Goal: Check status: Check status

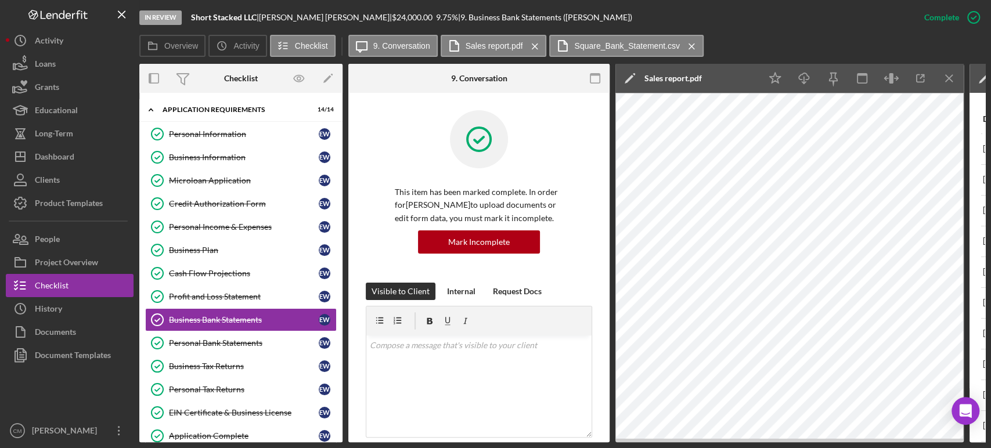
scroll to position [371, 0]
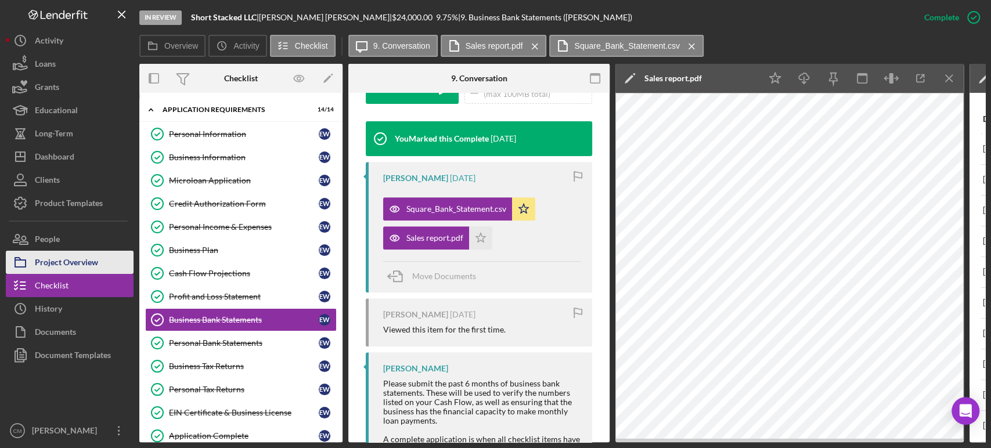
click at [76, 260] on div "Project Overview" at bounding box center [66, 264] width 63 height 26
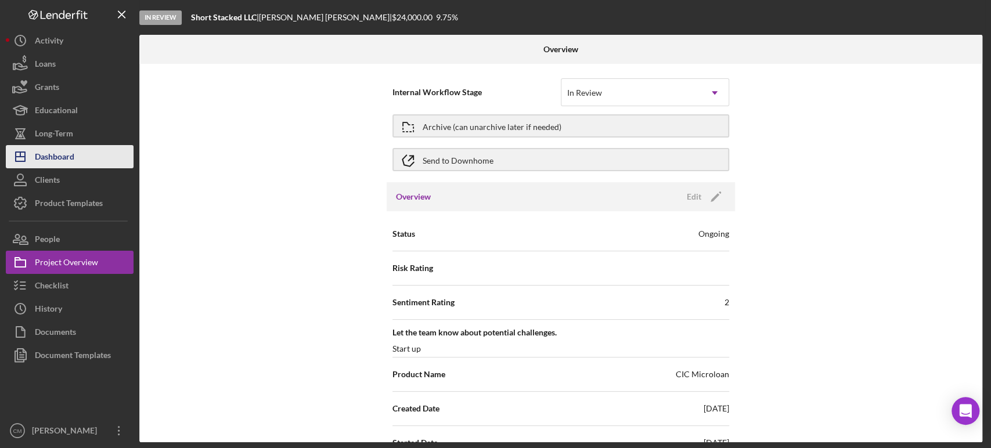
click at [63, 155] on div "Dashboard" at bounding box center [54, 158] width 39 height 26
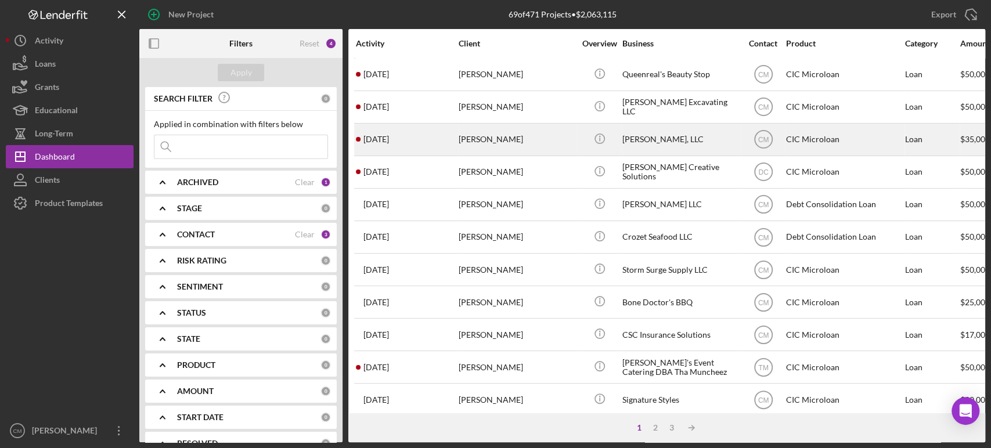
click at [537, 140] on div "[PERSON_NAME]" at bounding box center [517, 139] width 116 height 31
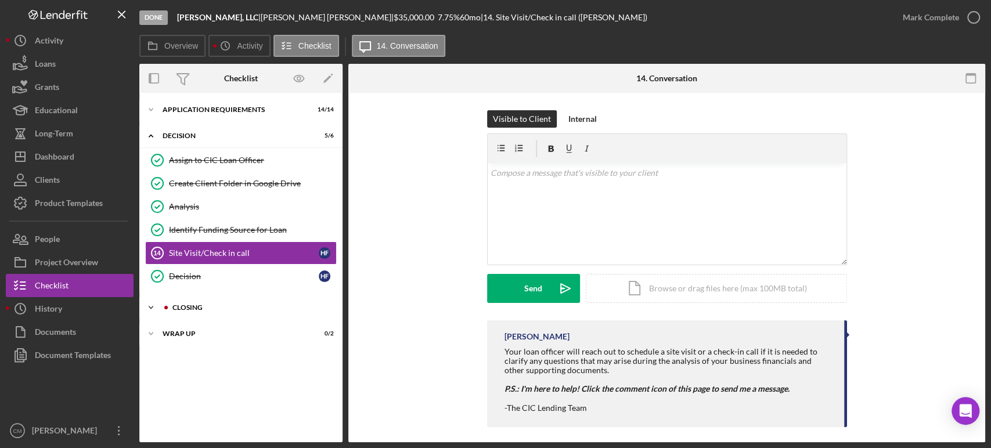
click at [167, 309] on div at bounding box center [166, 307] width 7 height 7
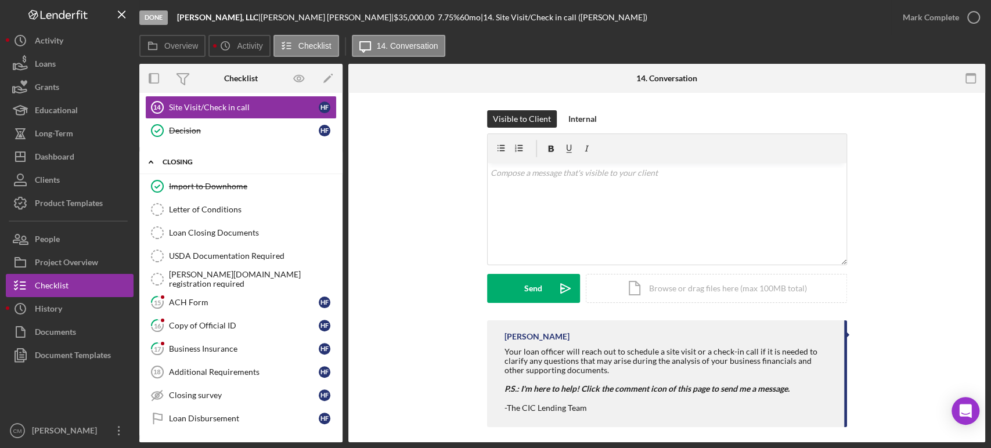
scroll to position [168, 0]
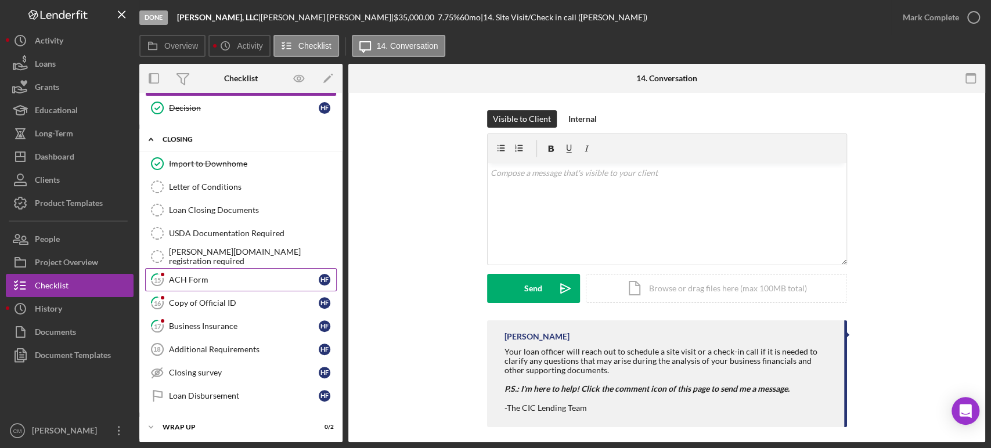
click at [205, 279] on div "ACH Form" at bounding box center [244, 279] width 150 height 9
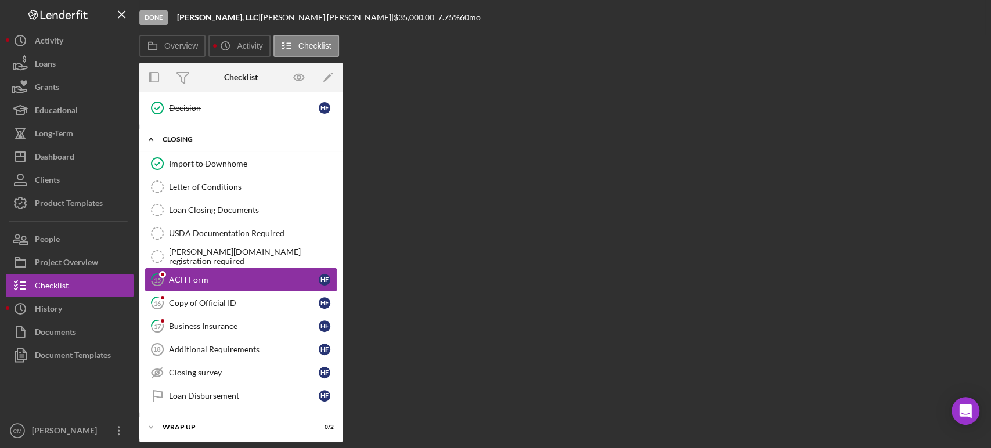
scroll to position [168, 0]
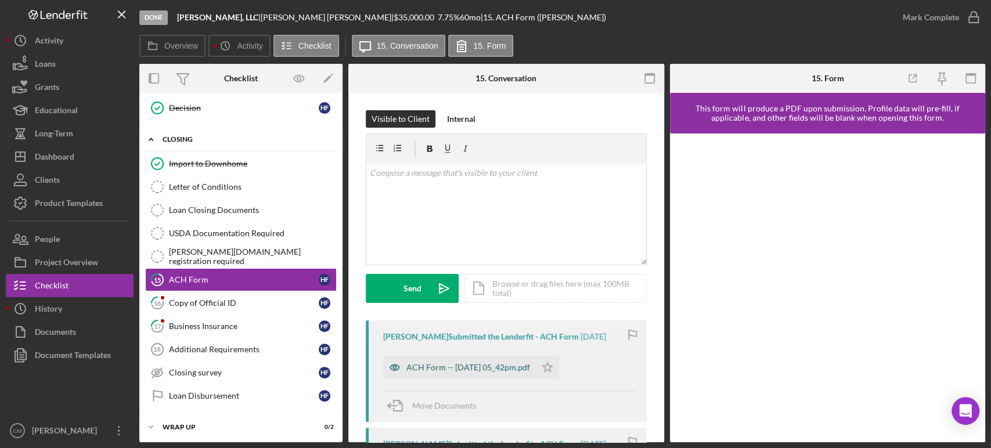
click at [395, 368] on icon "button" at bounding box center [394, 367] width 3 height 3
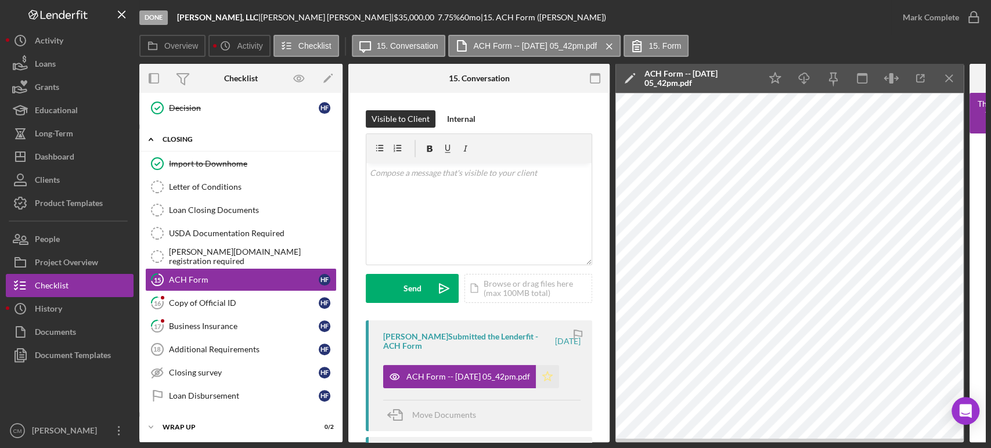
click at [553, 378] on polygon "button" at bounding box center [548, 375] width 10 height 9
click at [972, 17] on icon "button" at bounding box center [973, 17] width 29 height 29
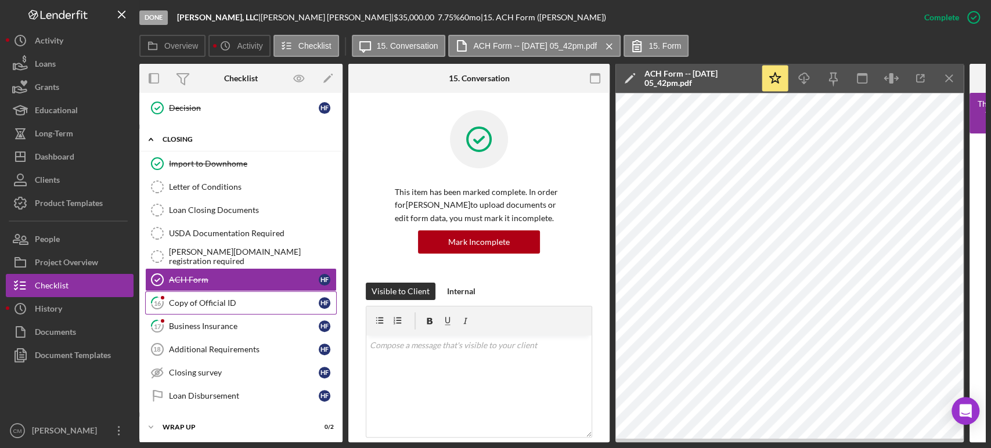
click at [216, 305] on div "Copy of Official ID" at bounding box center [244, 302] width 150 height 9
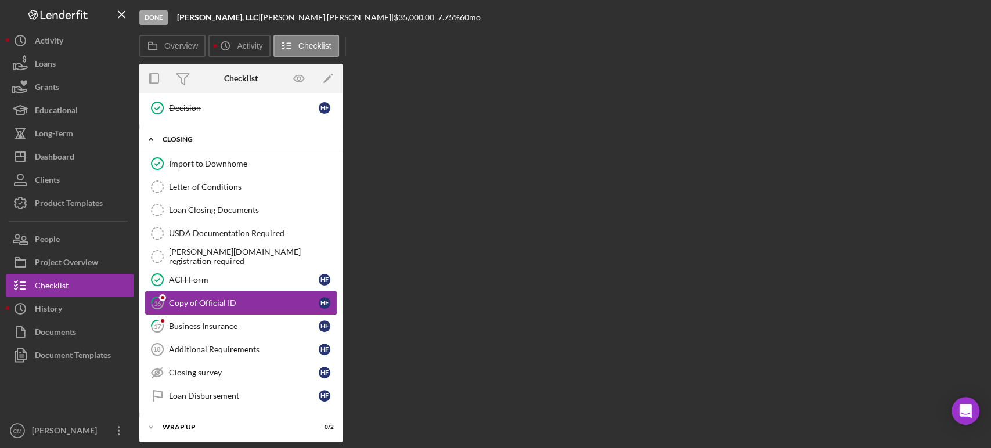
scroll to position [168, 0]
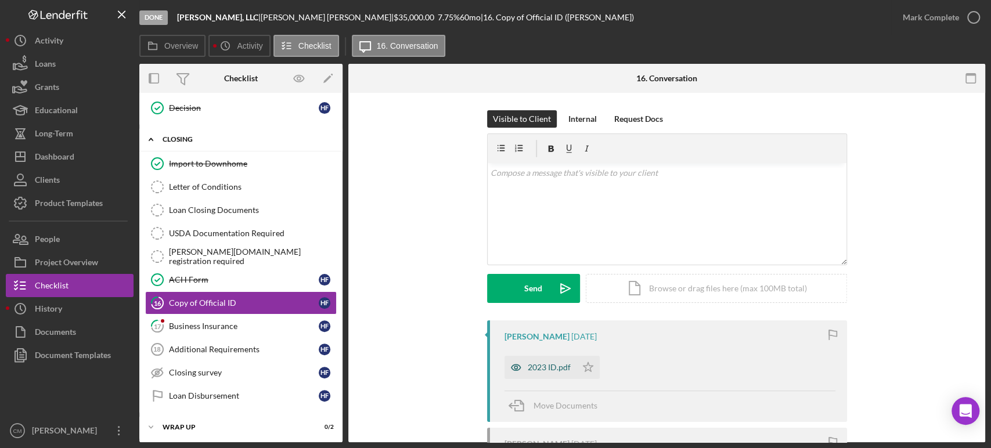
click at [510, 364] on icon "button" at bounding box center [515, 367] width 23 height 23
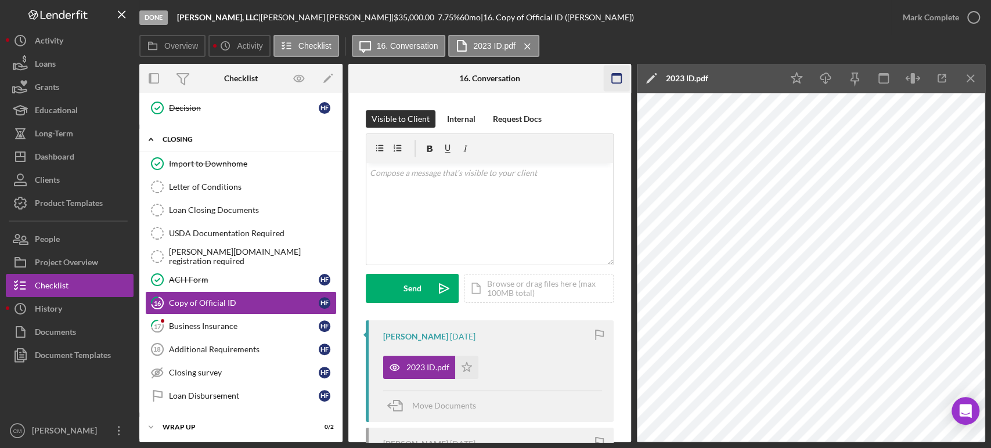
click at [622, 80] on icon "button" at bounding box center [616, 79] width 26 height 26
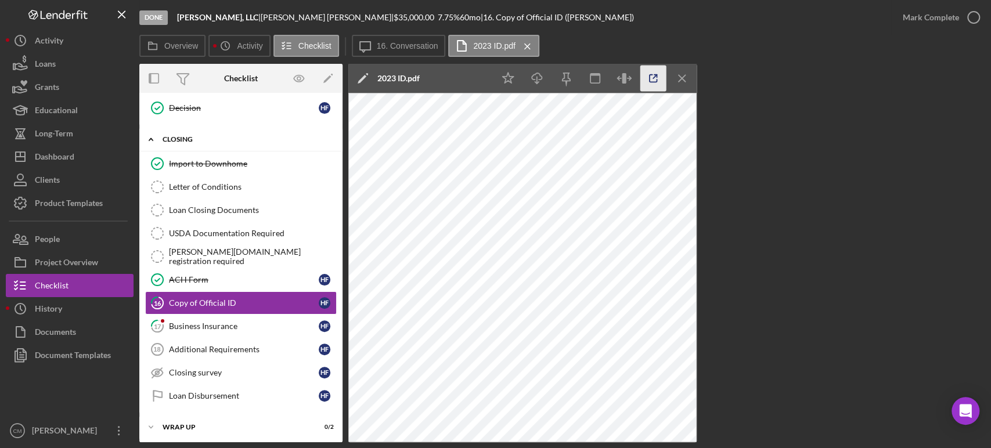
click at [653, 77] on icon "button" at bounding box center [653, 79] width 26 height 26
click at [969, 21] on circle "button" at bounding box center [974, 18] width 12 height 12
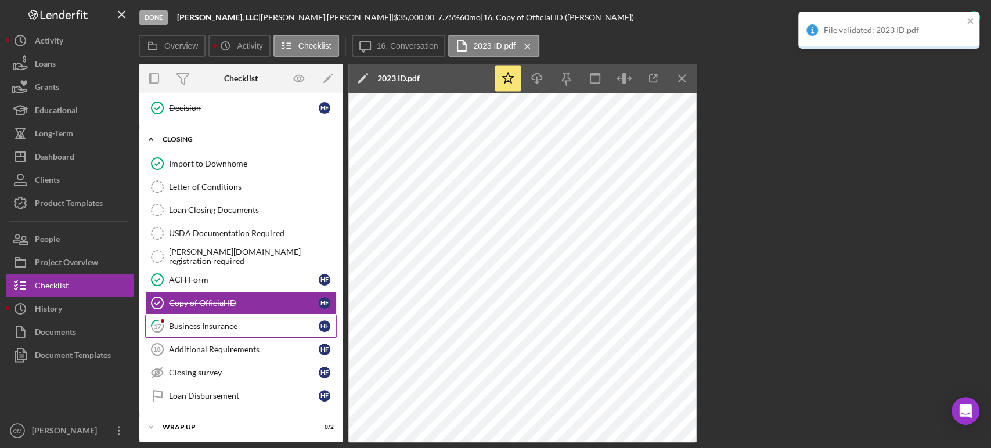
click at [215, 328] on div "Business Insurance" at bounding box center [244, 326] width 150 height 9
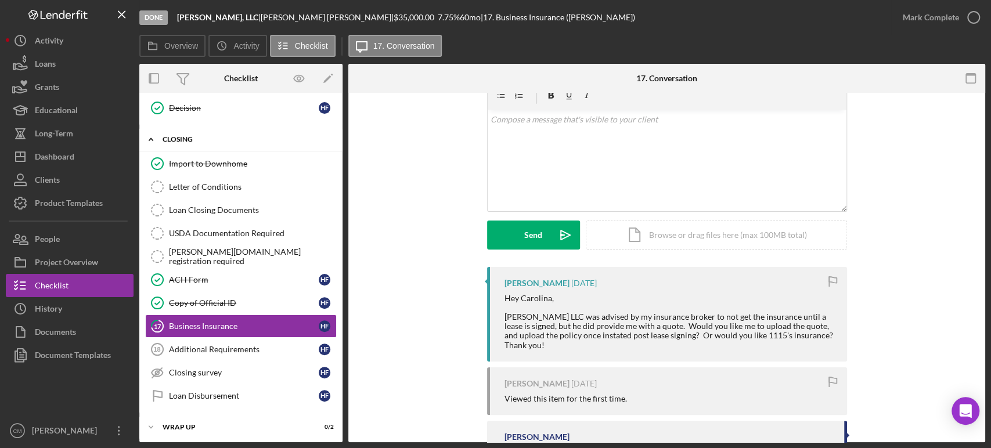
scroll to position [48, 0]
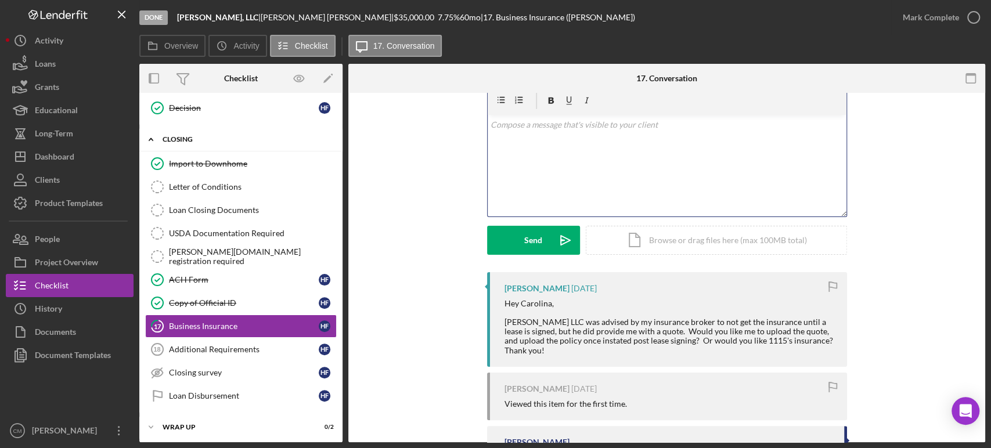
click at [549, 183] on div "v Color teal Color pink Remove color Add row above Add row below Add column bef…" at bounding box center [667, 166] width 359 height 102
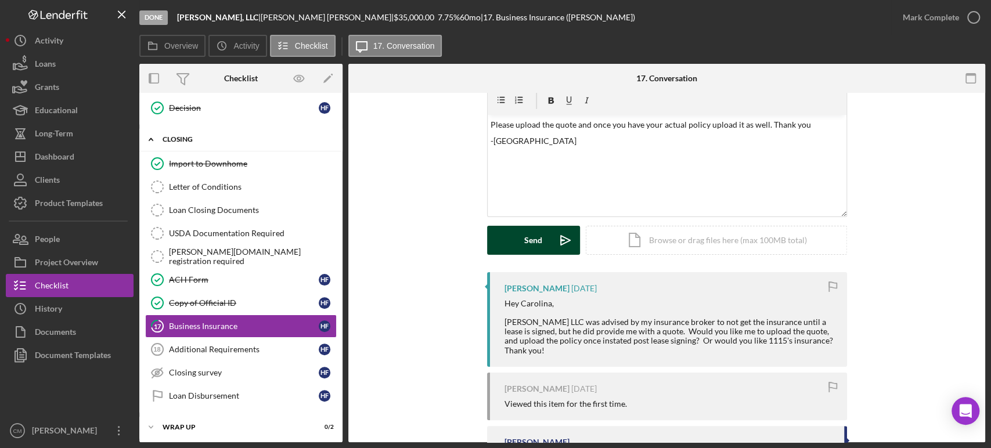
click at [534, 240] on div "Send" at bounding box center [533, 240] width 18 height 29
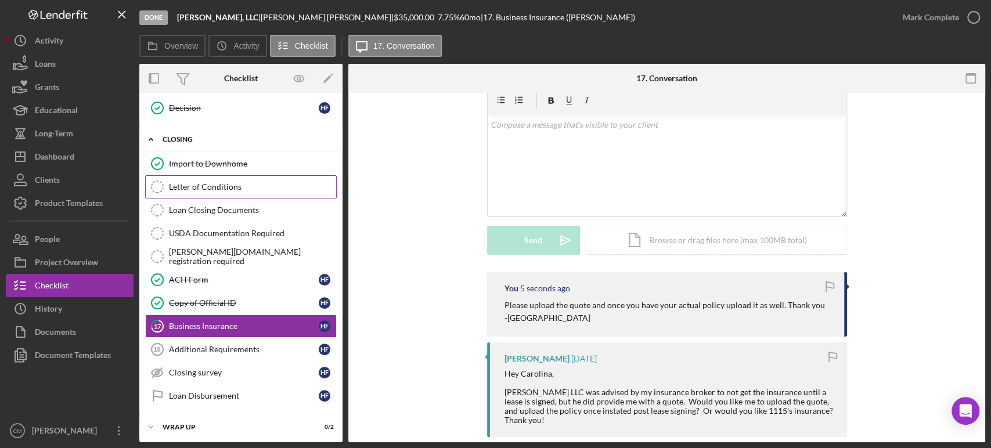
click at [241, 186] on div "Letter of Conditions" at bounding box center [252, 186] width 167 height 9
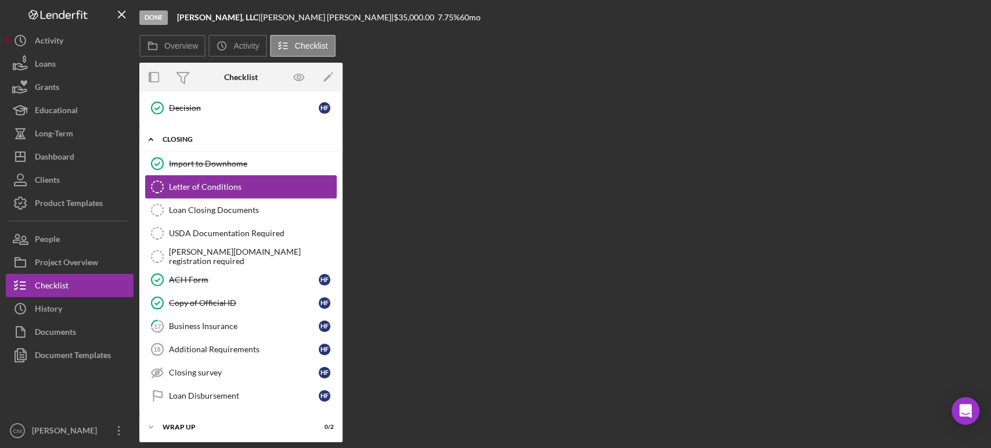
scroll to position [168, 0]
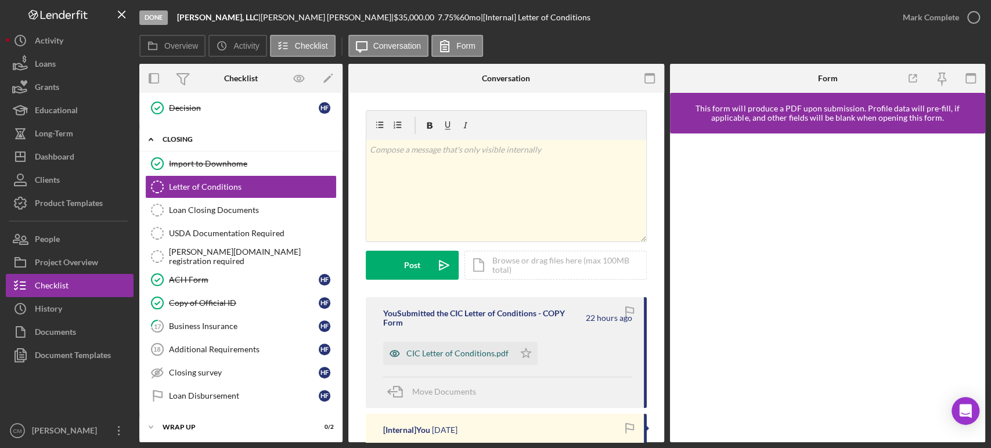
click at [395, 349] on icon "button" at bounding box center [394, 353] width 23 height 23
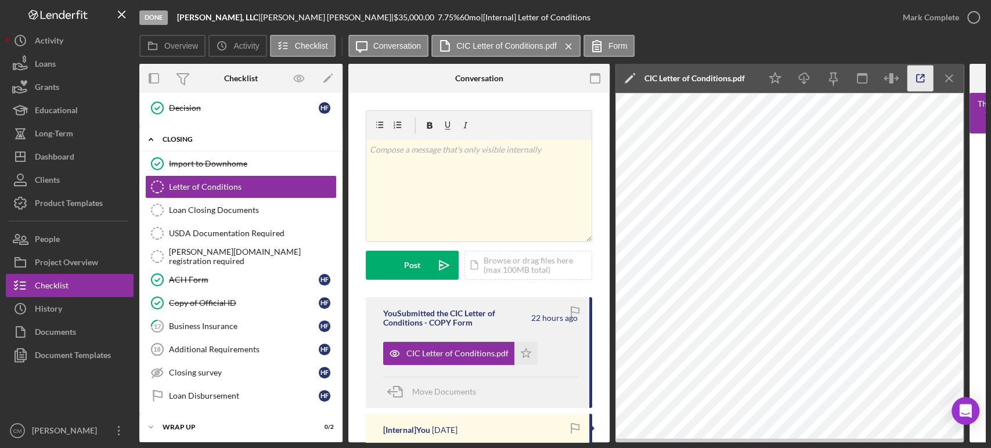
click at [915, 79] on icon "button" at bounding box center [920, 79] width 26 height 26
